Goal: Find specific page/section

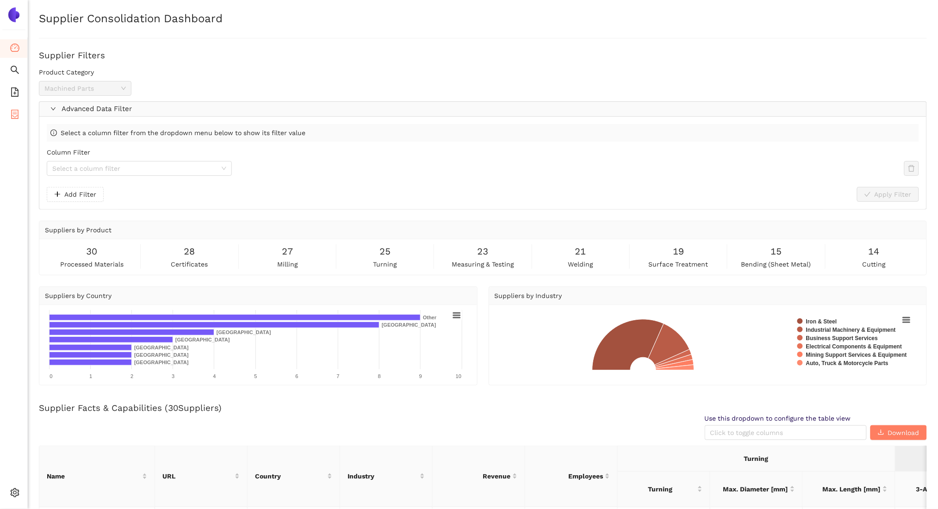
click at [13, 113] on icon "container" at bounding box center [14, 114] width 7 height 9
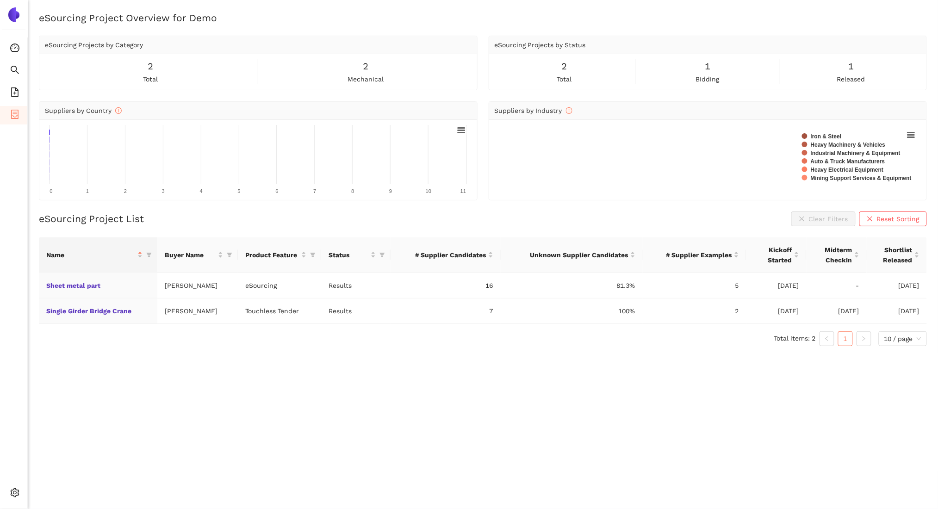
click at [16, 116] on icon "container" at bounding box center [14, 114] width 9 height 9
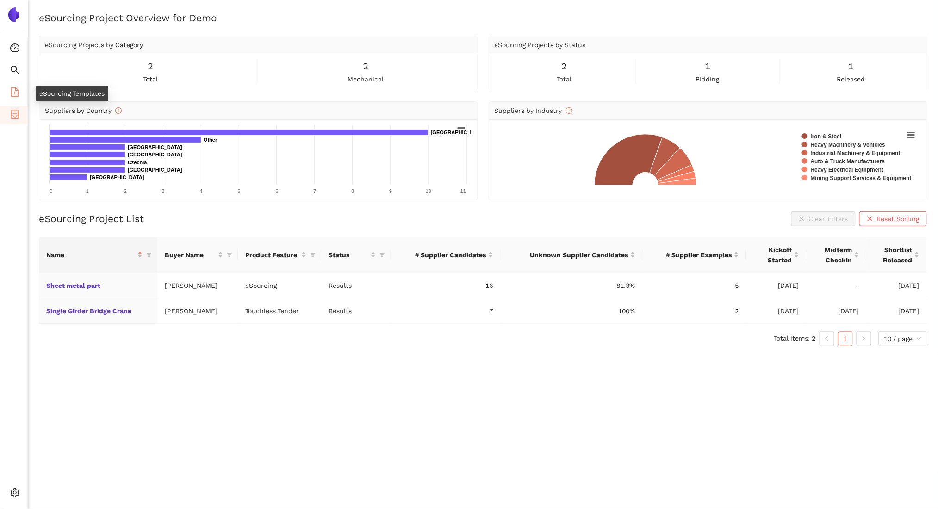
click at [16, 88] on icon "file-add" at bounding box center [14, 91] width 7 height 9
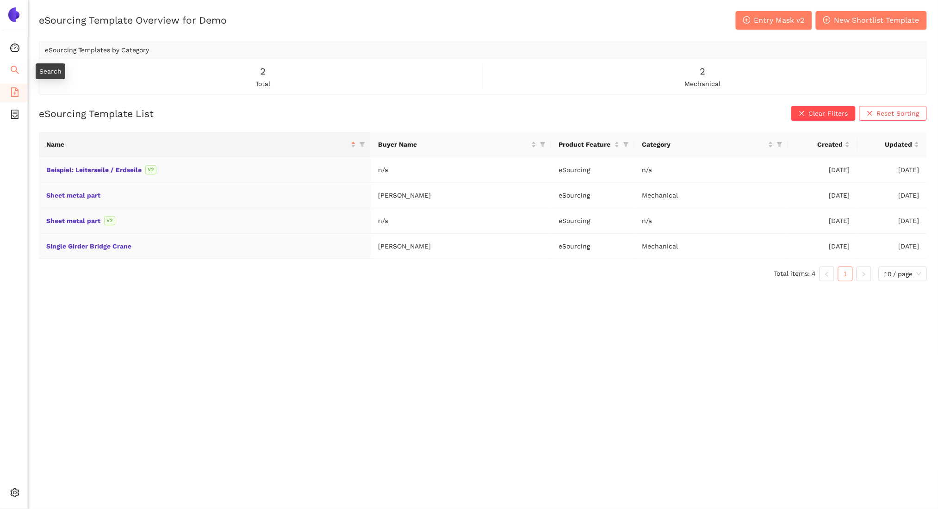
click at [15, 73] on icon "search" at bounding box center [14, 69] width 9 height 9
